Goal: Check status

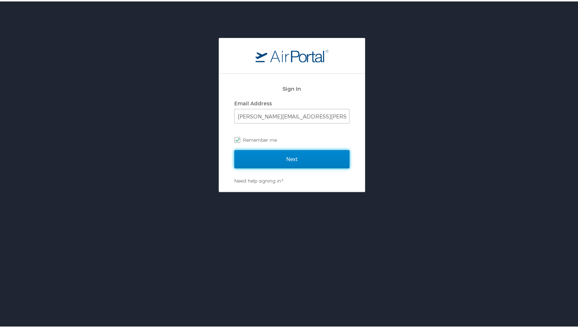
click at [302, 159] on input "Next" at bounding box center [291, 158] width 115 height 18
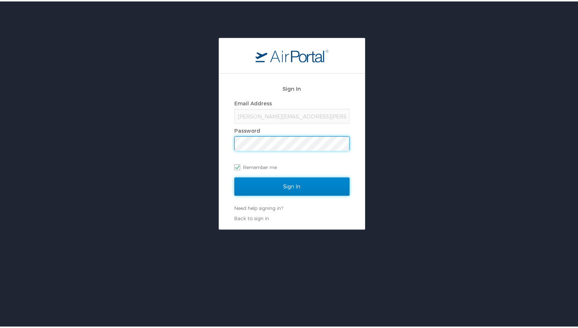
click at [296, 182] on input "Sign In" at bounding box center [291, 185] width 115 height 18
